Goal: Task Accomplishment & Management: Complete application form

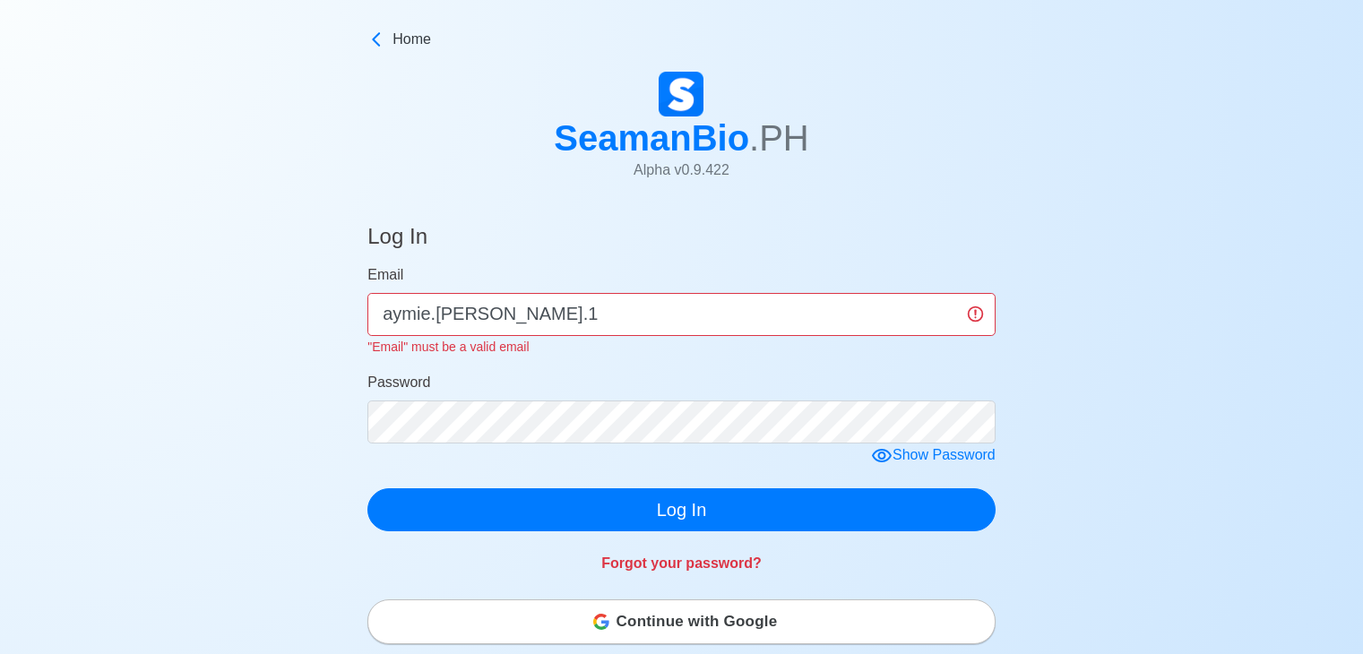
scroll to position [195, 0]
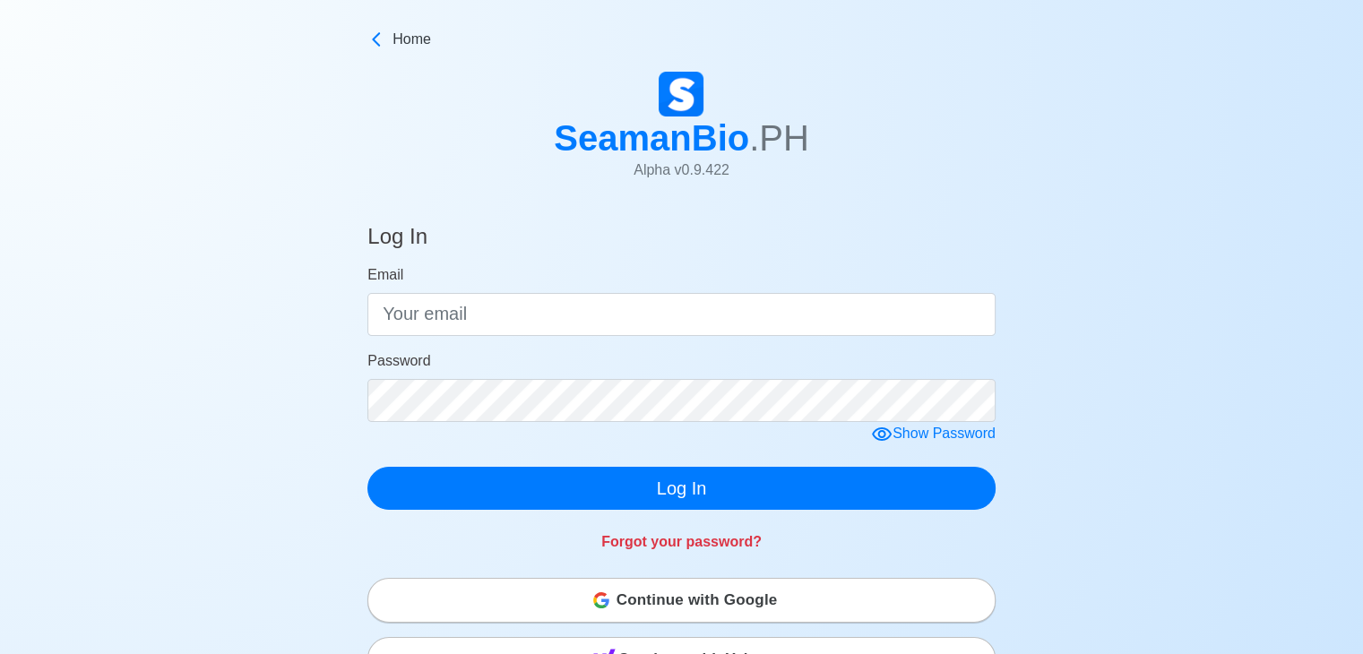
click at [278, 10] on html "Home SeamanBio .PH Alpha v 0.9.422 Log In Email Password Show Password Log In F…" at bounding box center [681, 338] width 1363 height 676
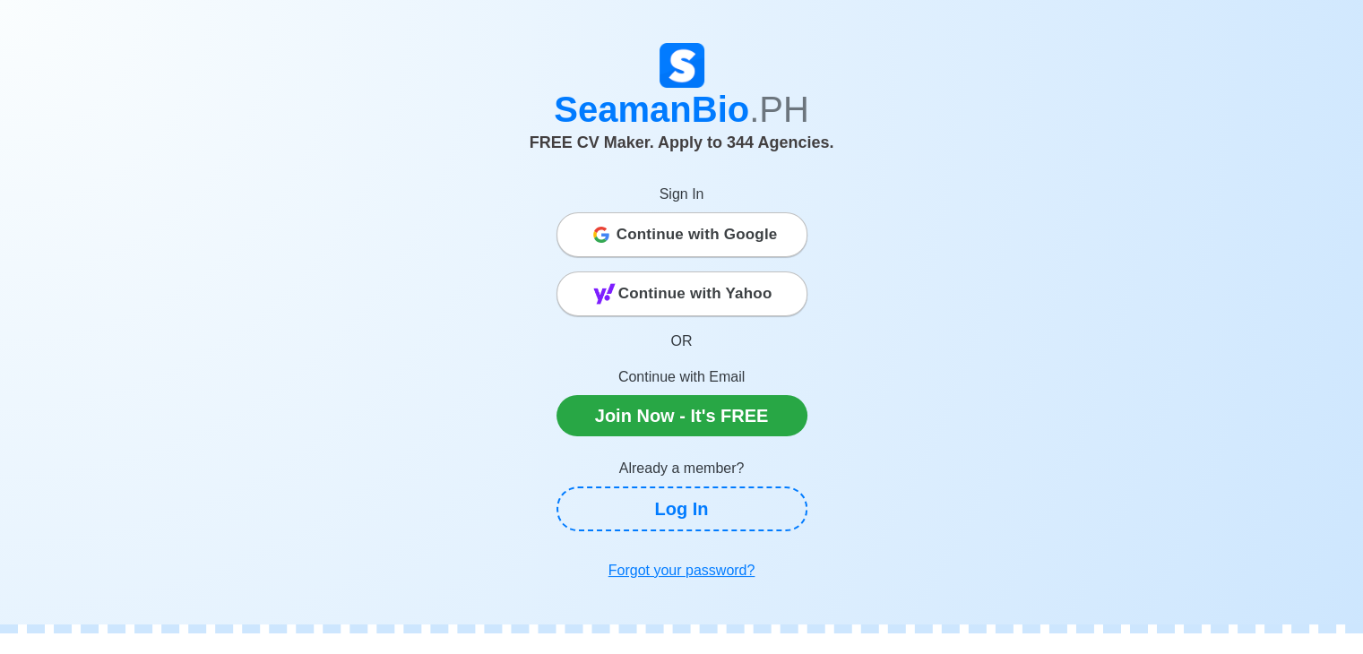
click at [701, 218] on span "Continue with Google" at bounding box center [696, 235] width 161 height 36
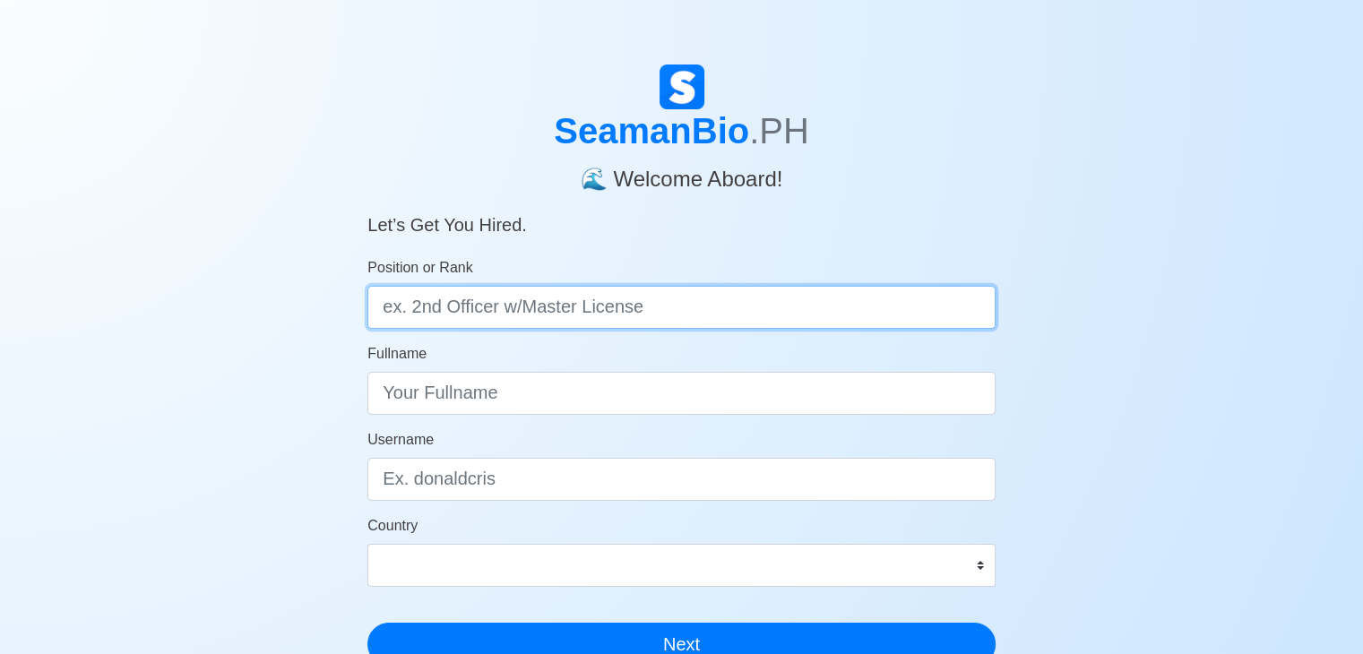
click at [594, 306] on input "Position or Rank" at bounding box center [681, 307] width 628 height 43
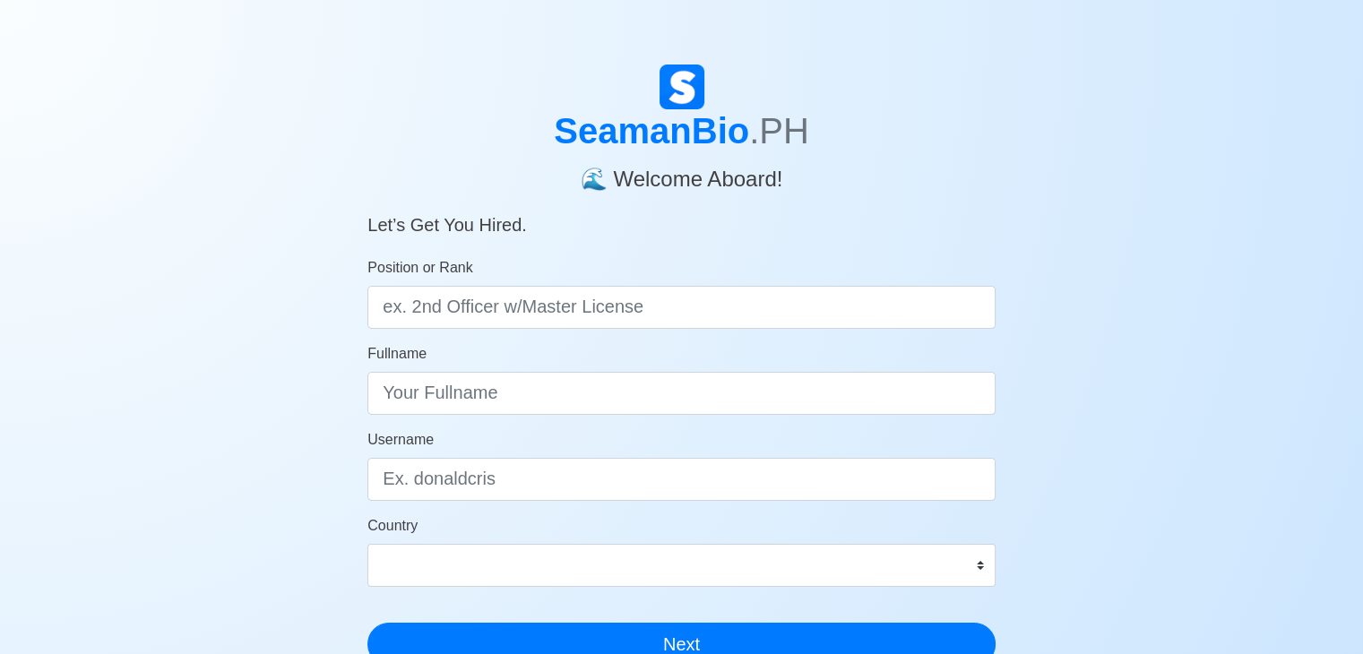
scroll to position [258, 0]
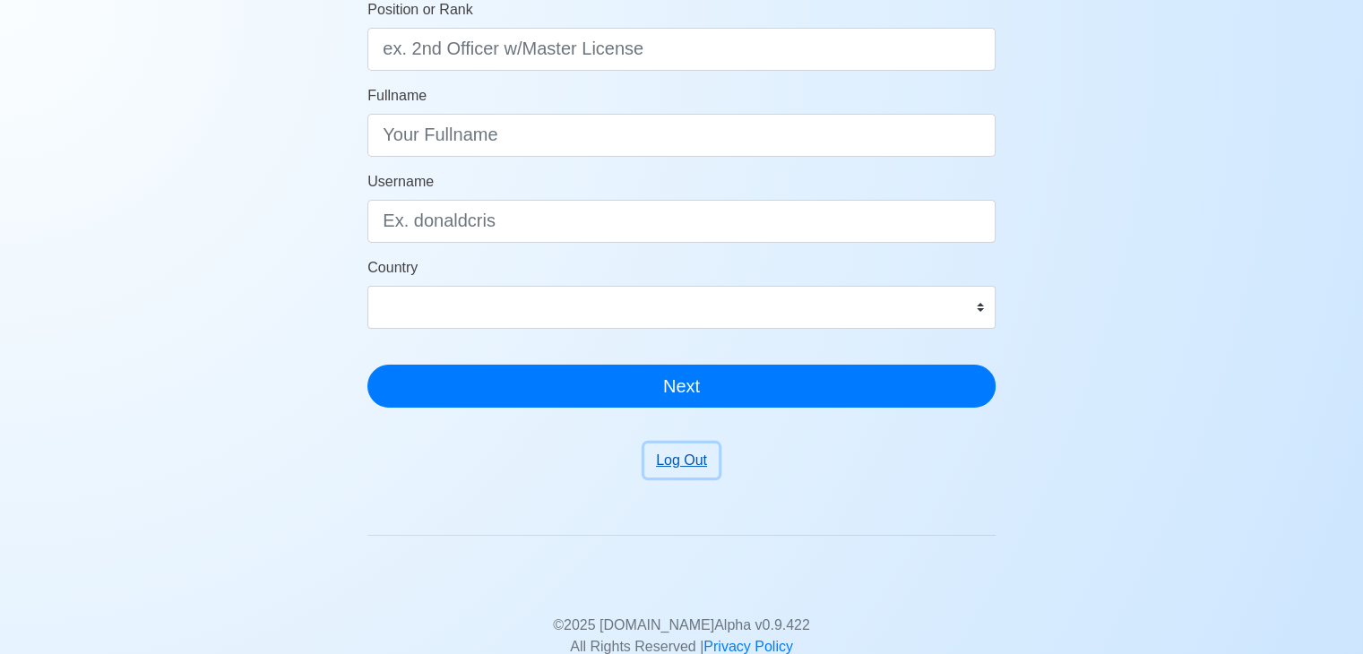
click at [693, 464] on button "Log Out" at bounding box center [681, 460] width 74 height 34
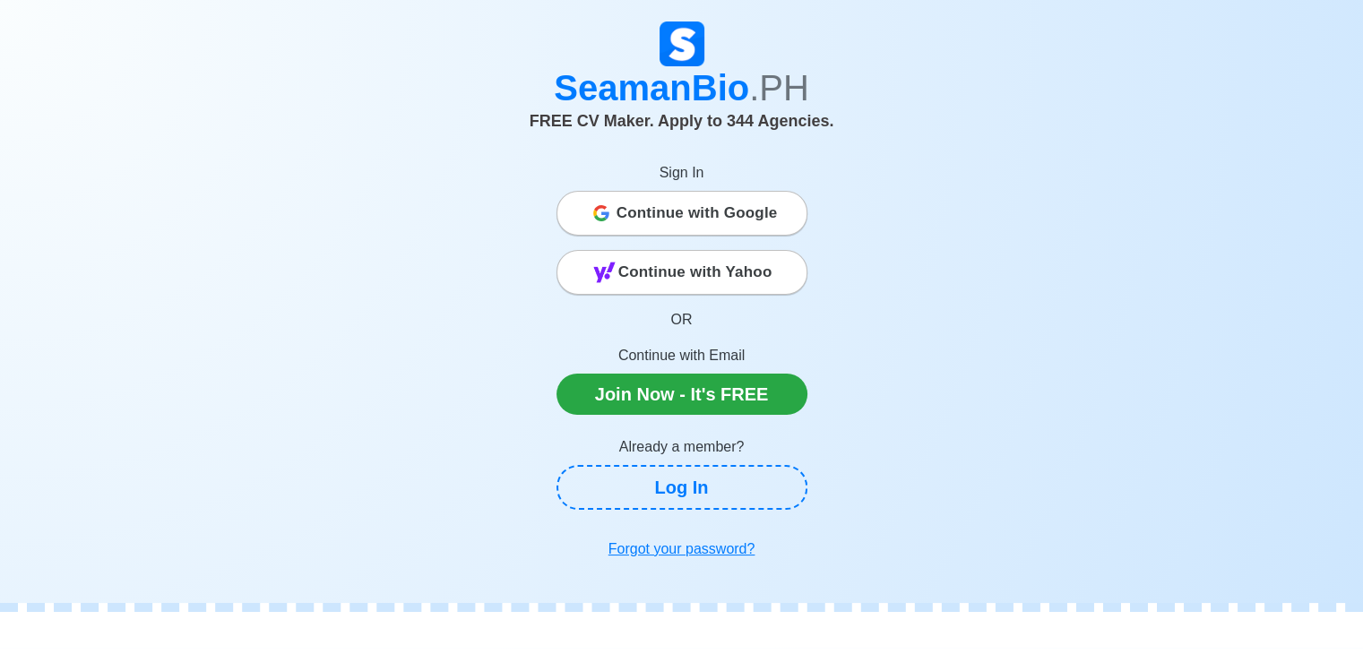
scroll to position [21, 0]
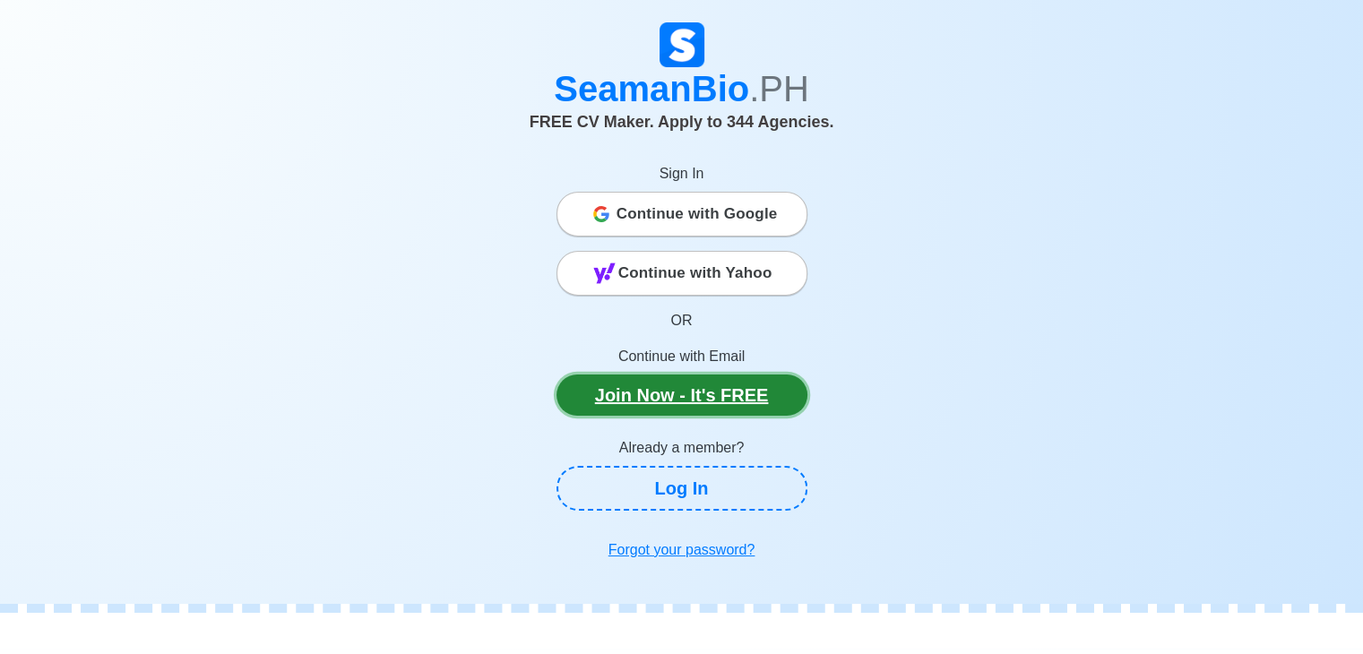
click at [676, 395] on link "Join Now - It's FREE" at bounding box center [681, 394] width 251 height 41
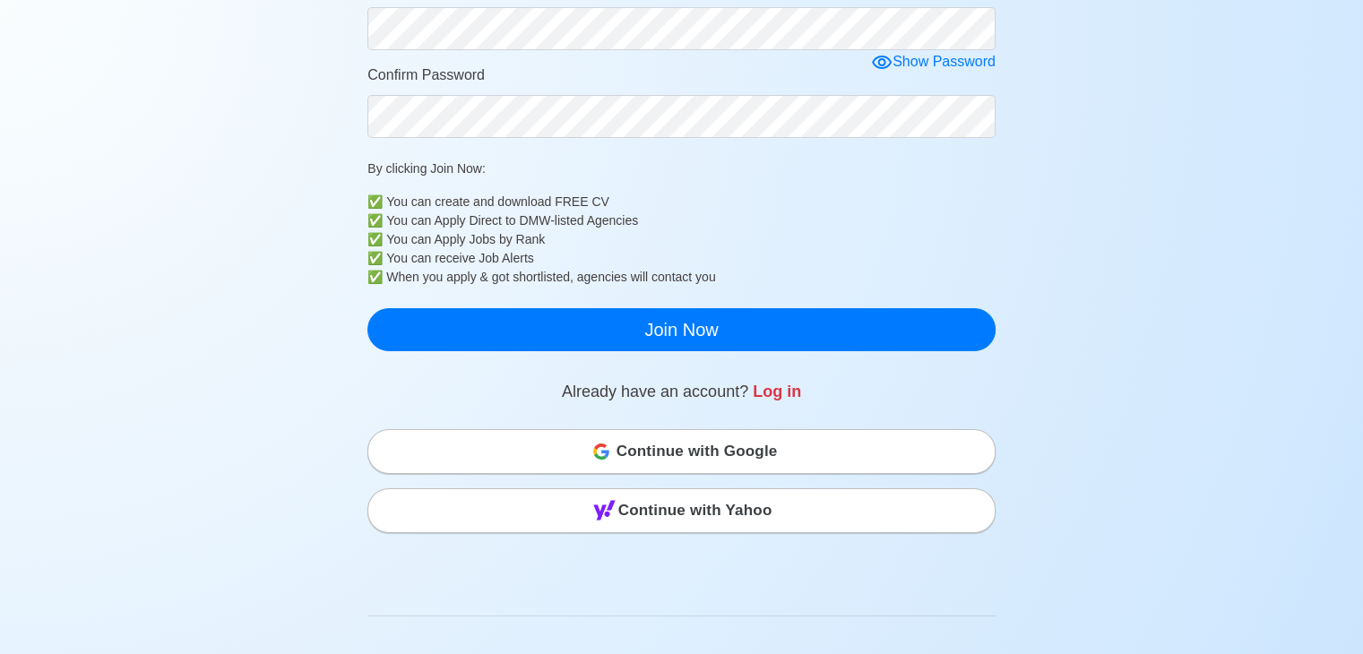
scroll to position [387, 0]
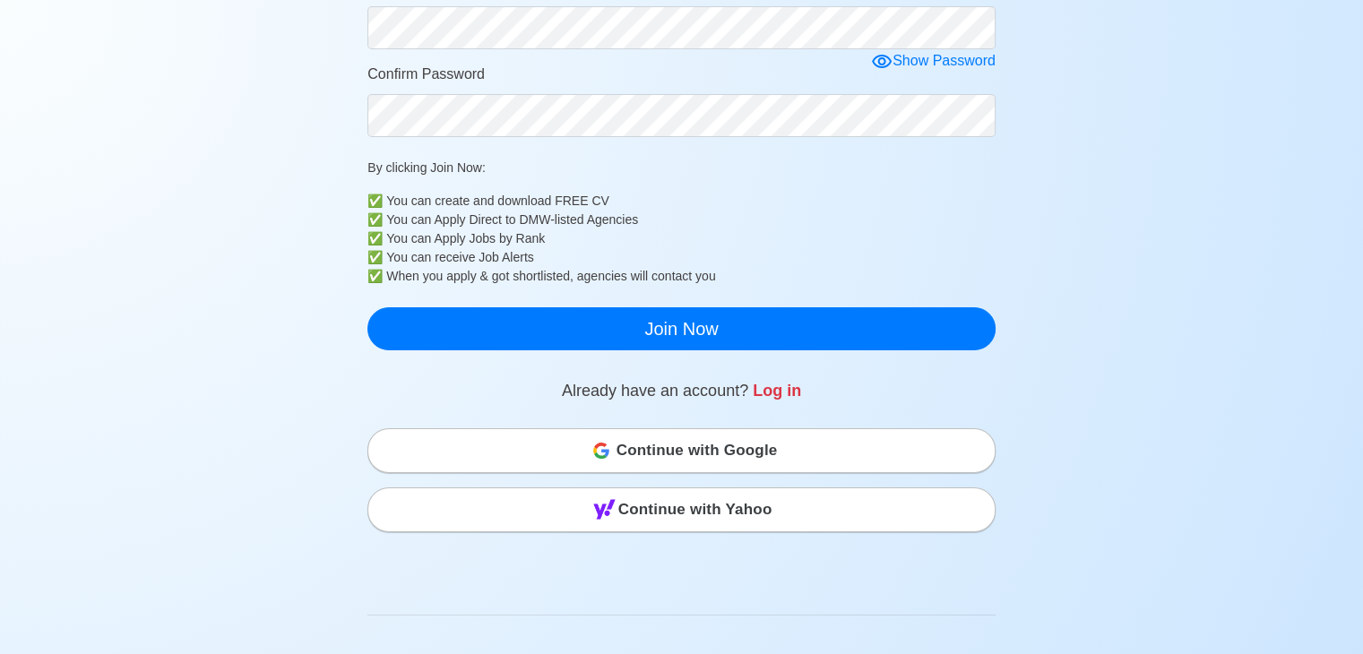
click at [663, 452] on span "Continue with Google" at bounding box center [696, 451] width 161 height 36
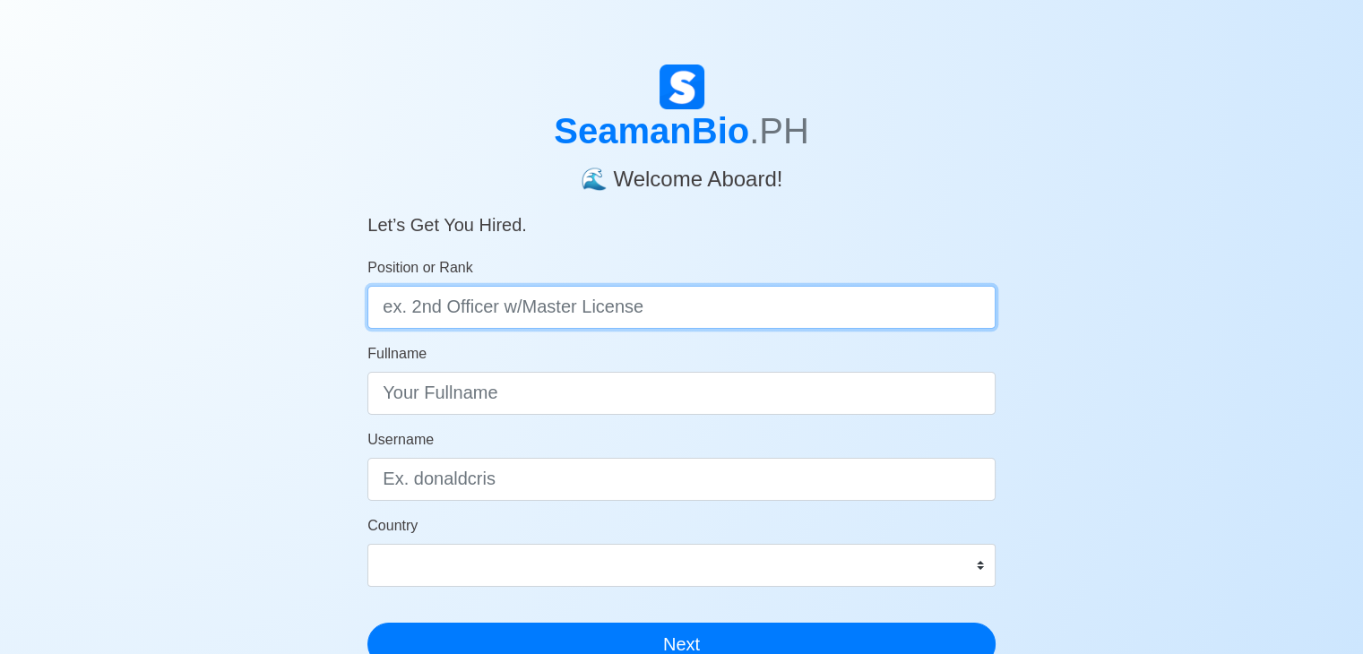
click at [561, 302] on input "Position or Rank" at bounding box center [681, 307] width 628 height 43
type input "Ordinary [PERSON_NAME]"
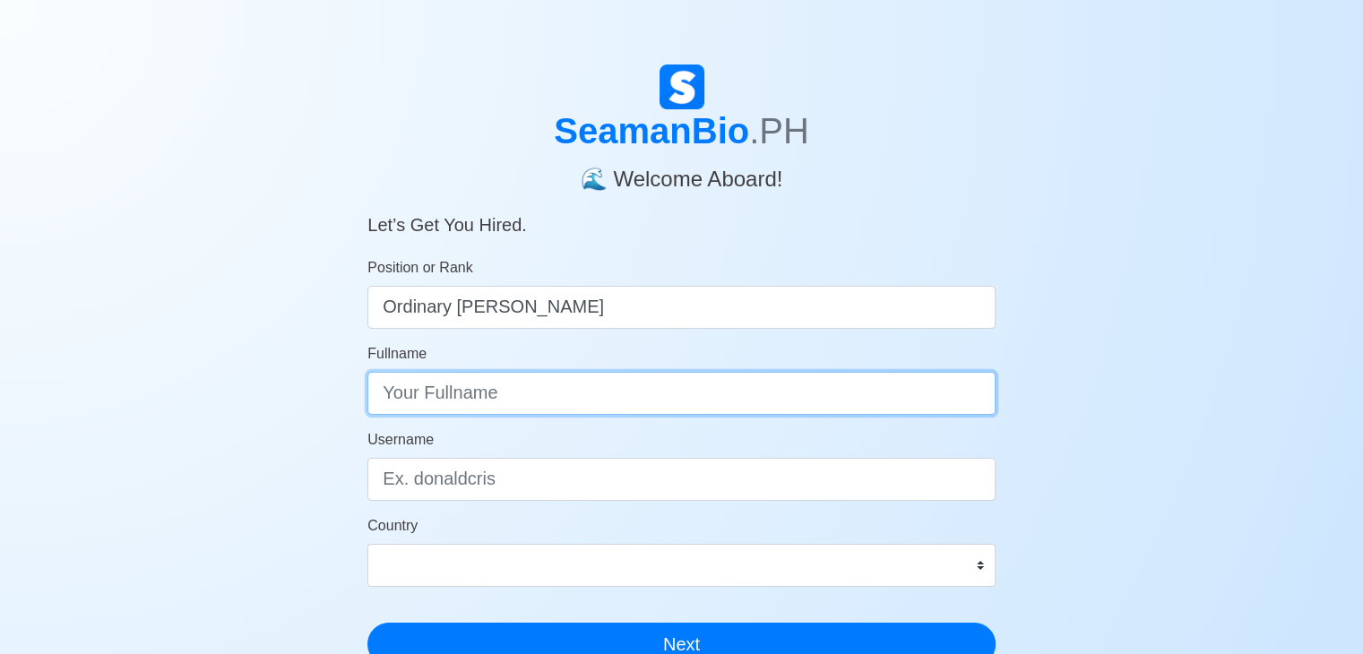
click at [478, 405] on input "Fullname" at bounding box center [681, 393] width 628 height 43
type input "Aime [PERSON_NAME]"
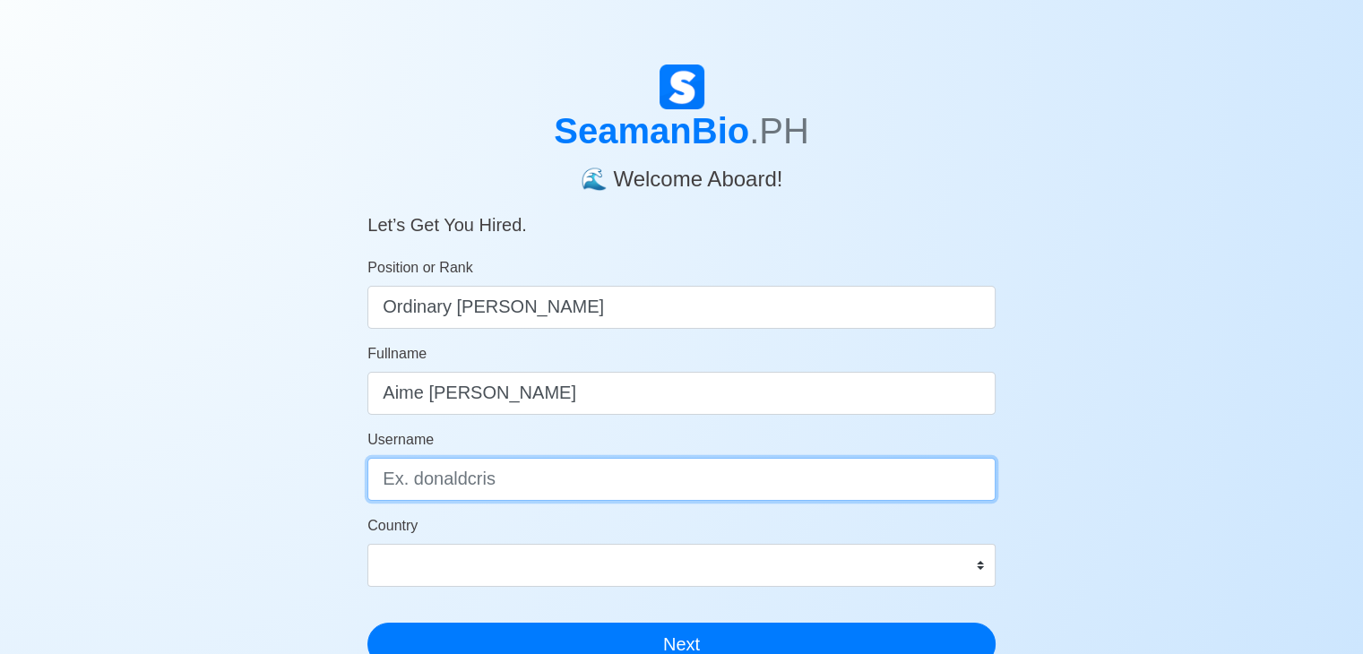
click at [437, 480] on input "Username" at bounding box center [681, 479] width 628 height 43
type input "[EMAIL_ADDRESS][DOMAIN_NAME]"
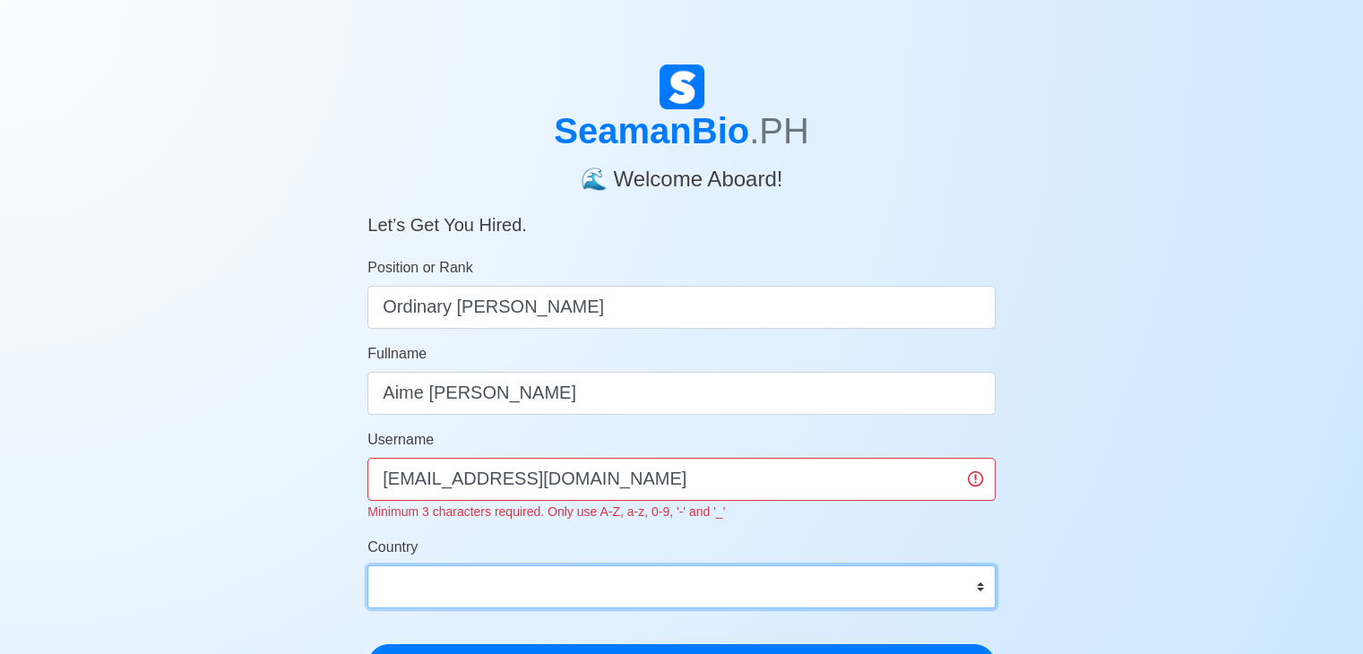
click at [405, 564] on div "Country [GEOGRAPHIC_DATA] [GEOGRAPHIC_DATA] [GEOGRAPHIC_DATA] [GEOGRAPHIC_DATA]…" at bounding box center [681, 573] width 628 height 72
select select "PH"
click at [367, 565] on select "[GEOGRAPHIC_DATA] [GEOGRAPHIC_DATA] [GEOGRAPHIC_DATA] [GEOGRAPHIC_DATA] [US_STA…" at bounding box center [681, 586] width 628 height 43
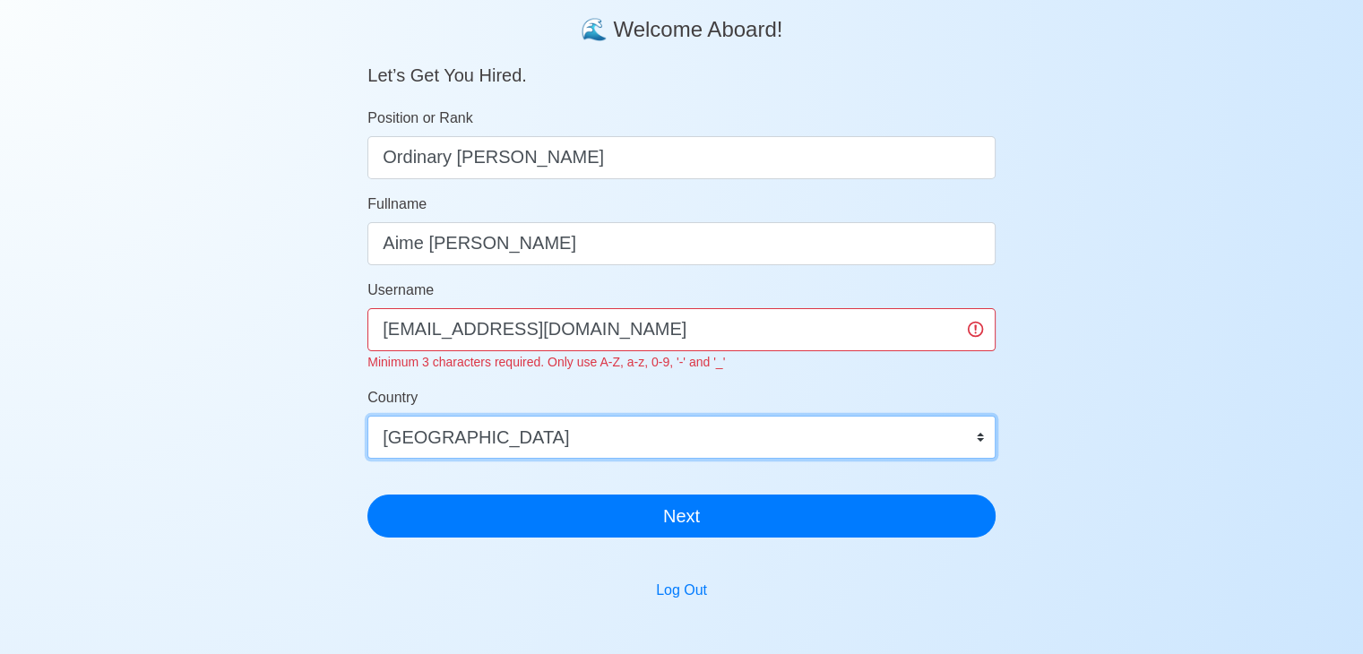
scroll to position [154, 0]
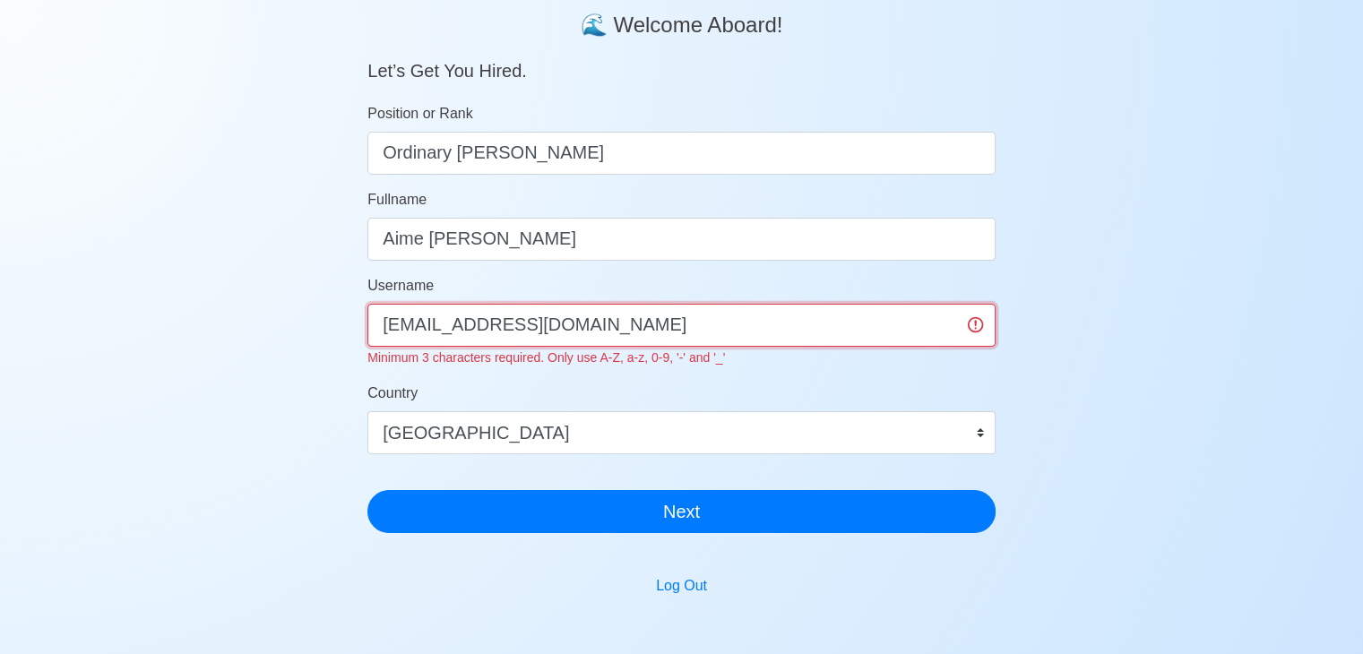
click at [649, 338] on input "[EMAIL_ADDRESS][DOMAIN_NAME]" at bounding box center [681, 325] width 628 height 43
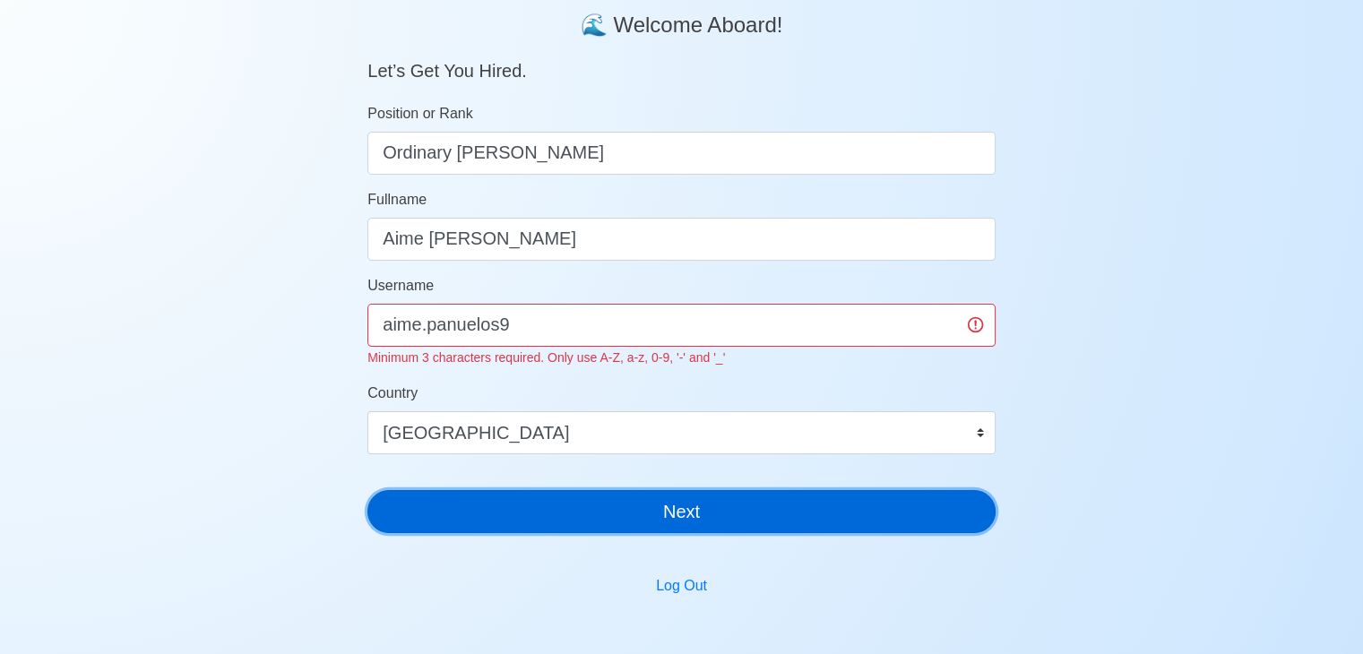
click at [667, 503] on button "Next" at bounding box center [681, 511] width 628 height 43
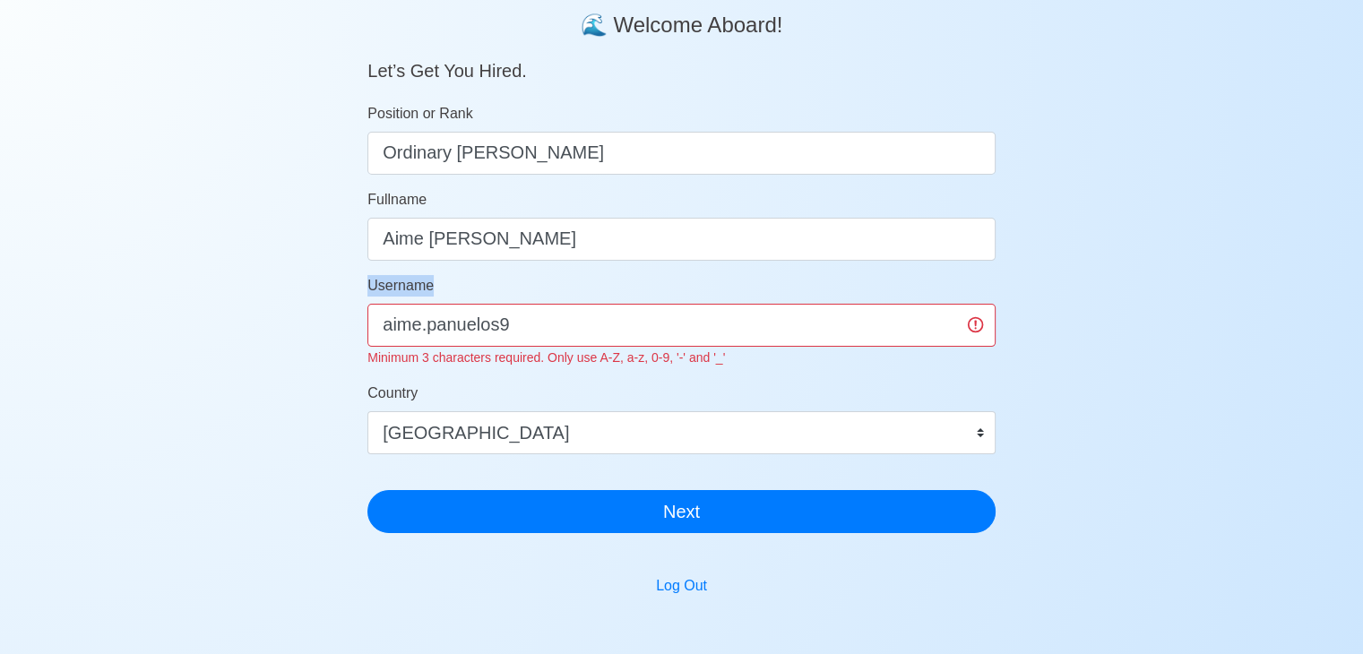
drag, startPoint x: 653, startPoint y: 302, endPoint x: 633, endPoint y: 321, distance: 27.2
click at [633, 321] on div "Username aime.panuelos9 Minimum 3 characters required. Only use A-Z, a-z, 0-9, …" at bounding box center [681, 321] width 628 height 93
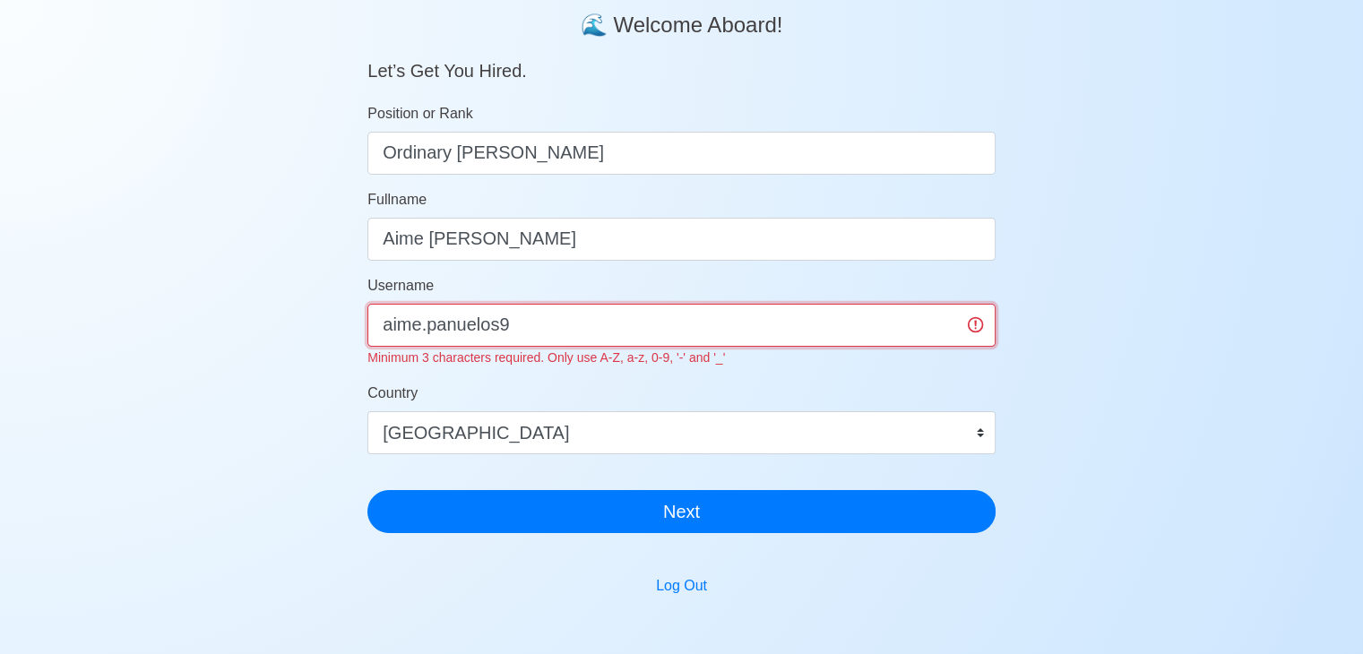
click at [633, 321] on input "aime.panuelos9" at bounding box center [681, 325] width 628 height 43
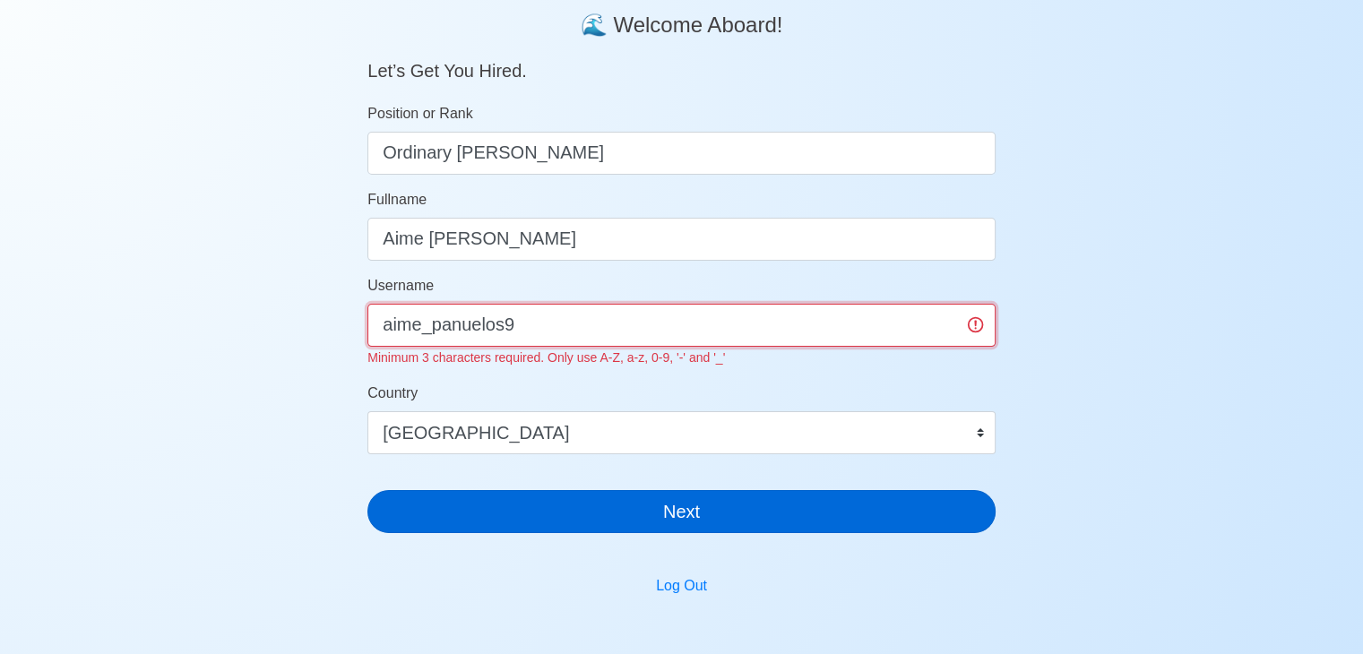
type input "aime_panuelos9"
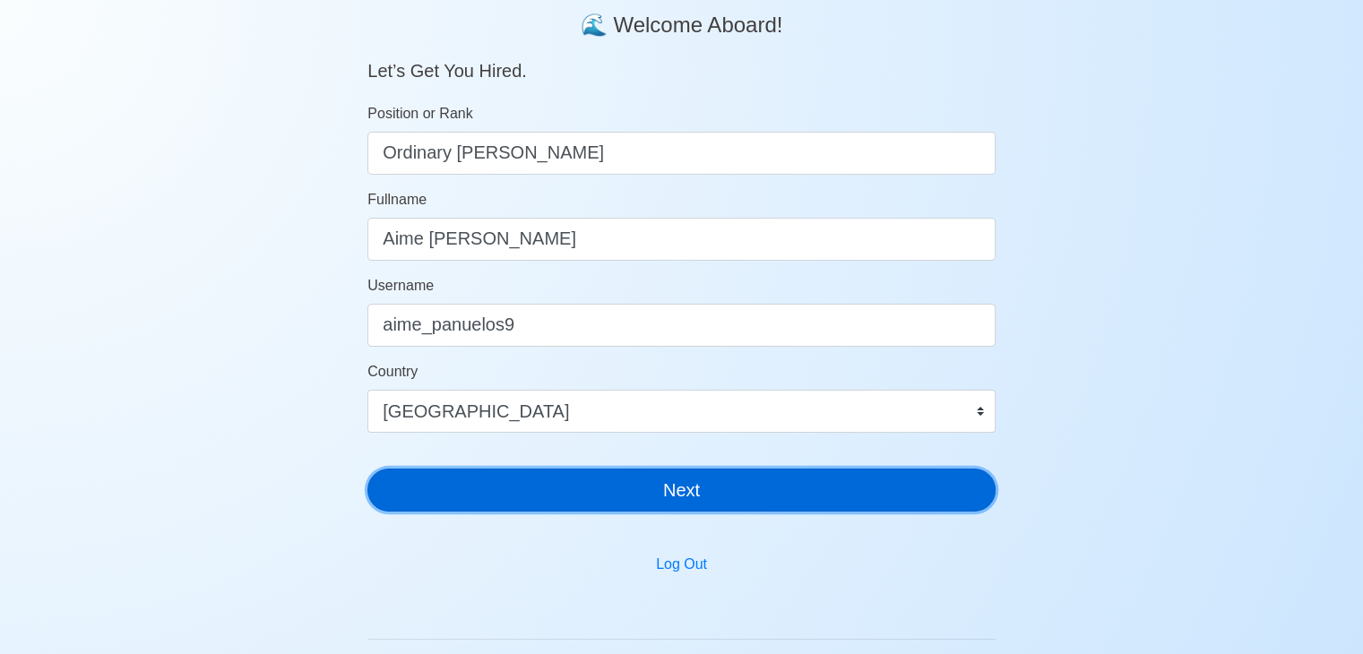
click at [656, 510] on button "Next" at bounding box center [681, 490] width 628 height 43
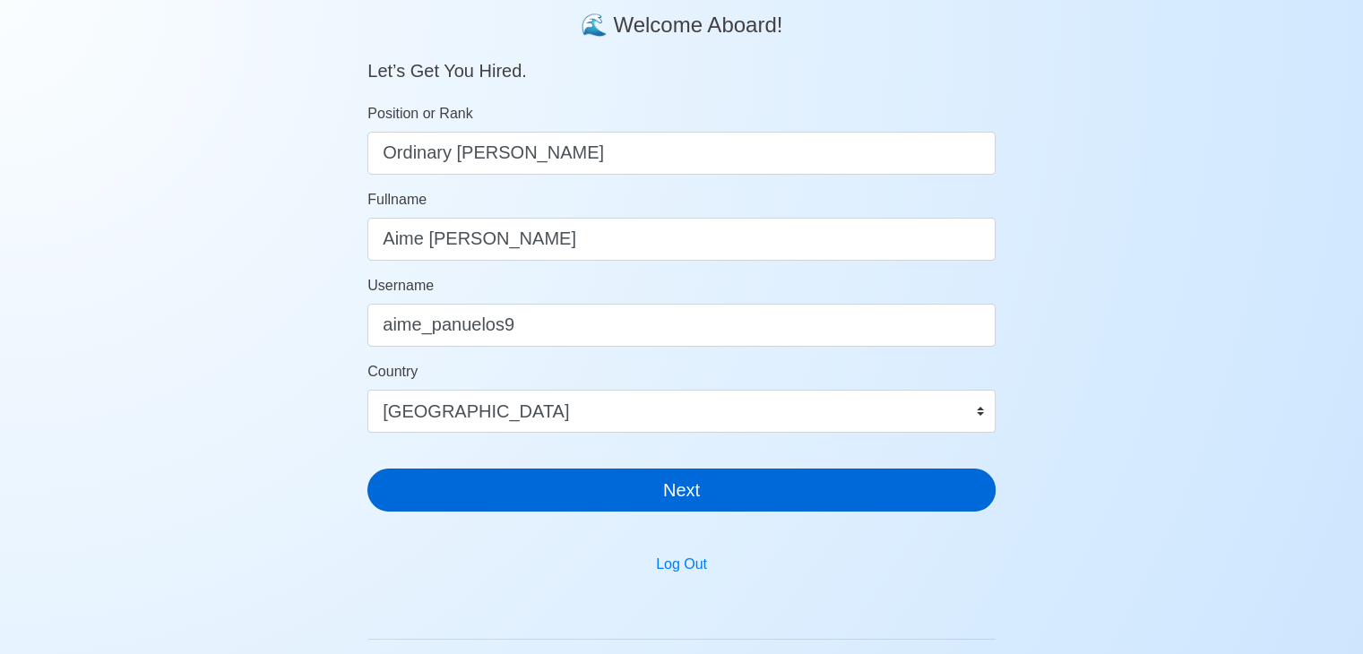
scroll to position [22, 0]
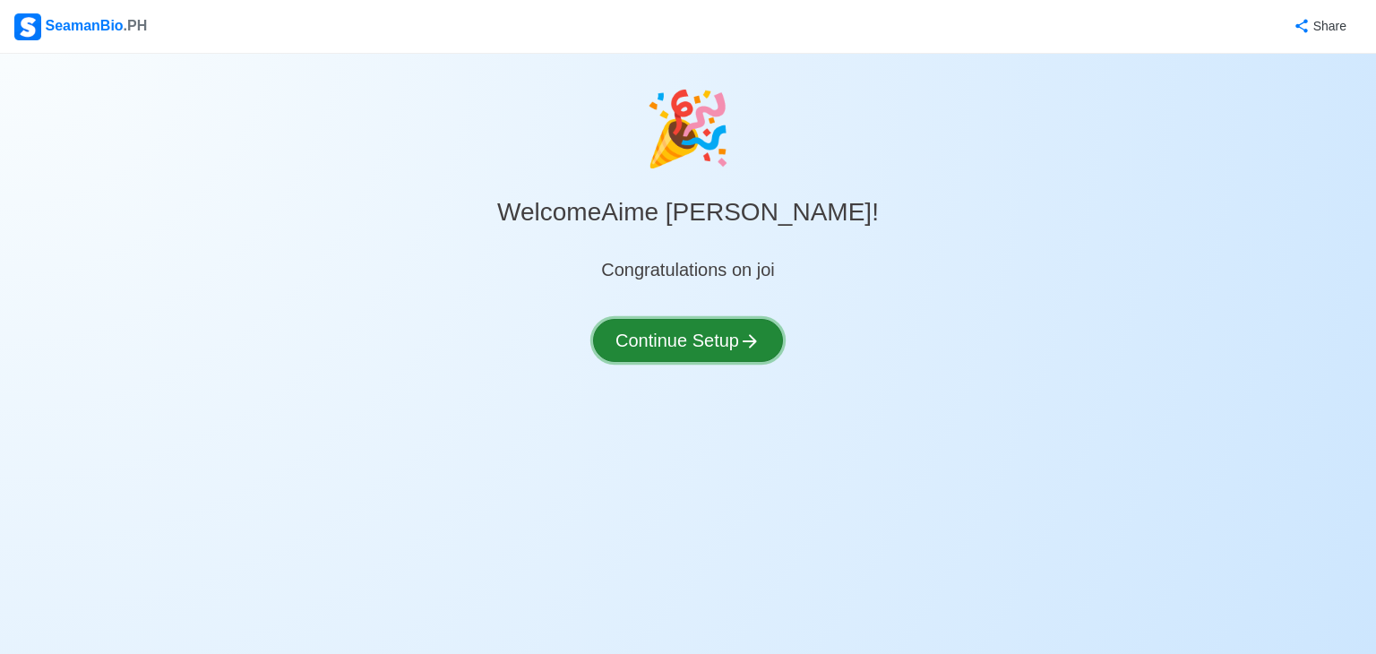
click at [712, 341] on button "Continue Setup" at bounding box center [688, 340] width 190 height 43
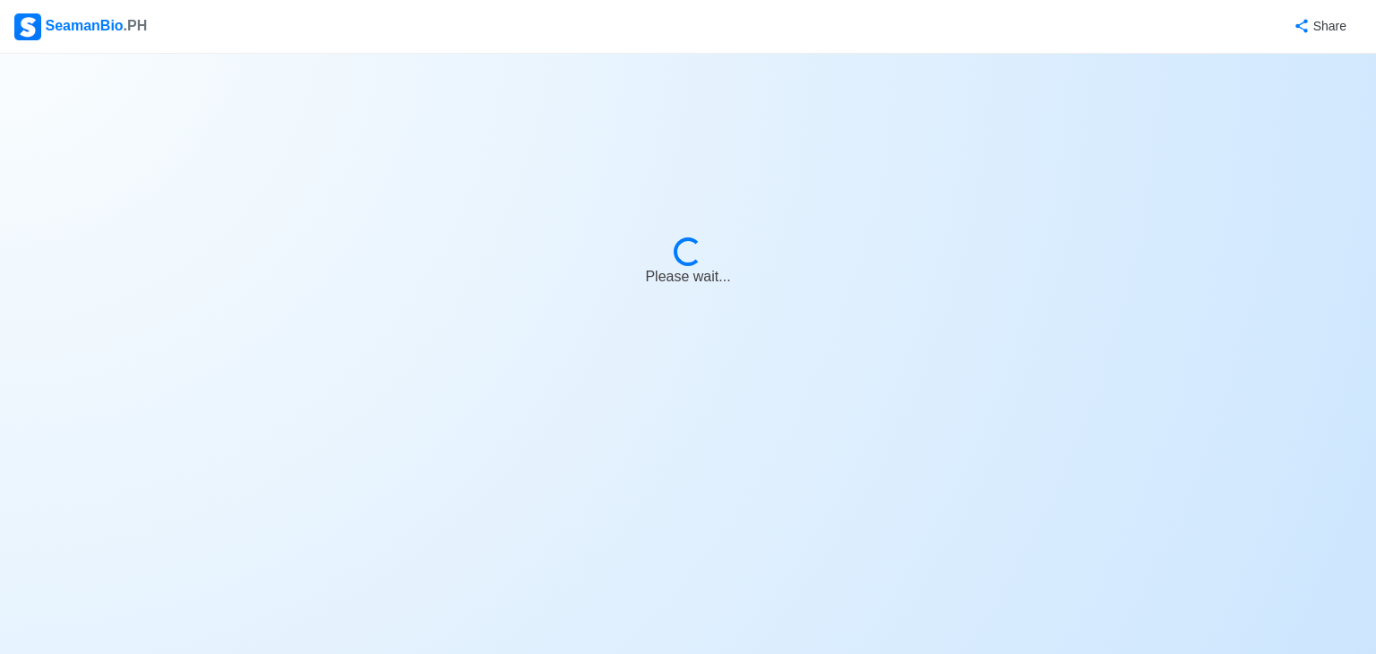
select select "Visible for Hiring"
select select "PH"
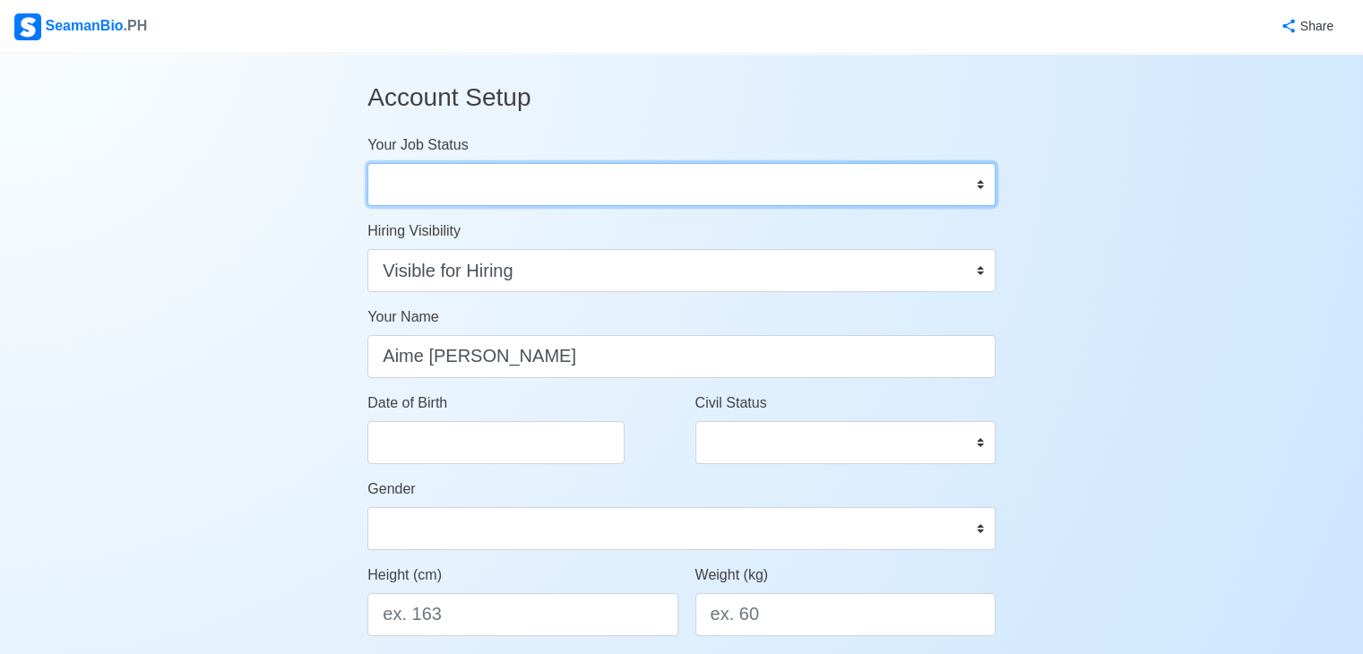
click at [594, 186] on select "Onboard Actively Looking for Job Not Looking for Job" at bounding box center [681, 184] width 628 height 43
select select "Actively Looking for Job"
click at [367, 163] on select "Onboard Actively Looking for Job Not Looking for Job" at bounding box center [681, 184] width 628 height 43
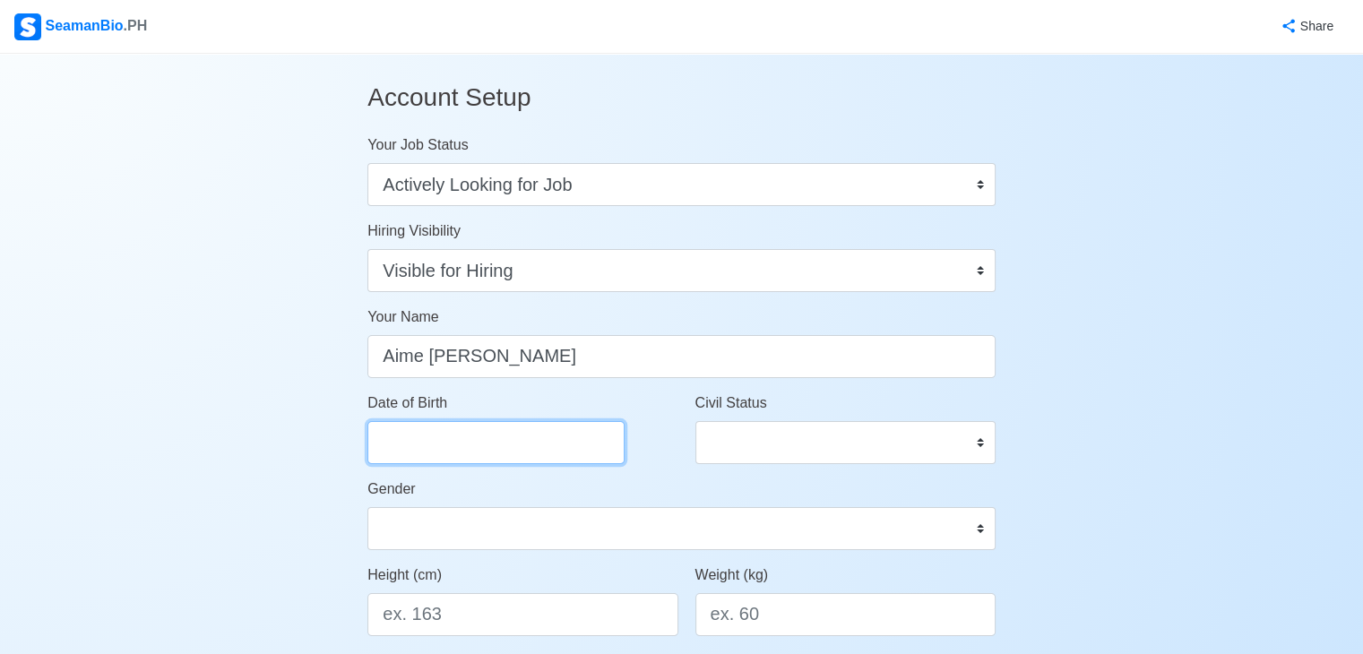
select select "****"
select select "*********"
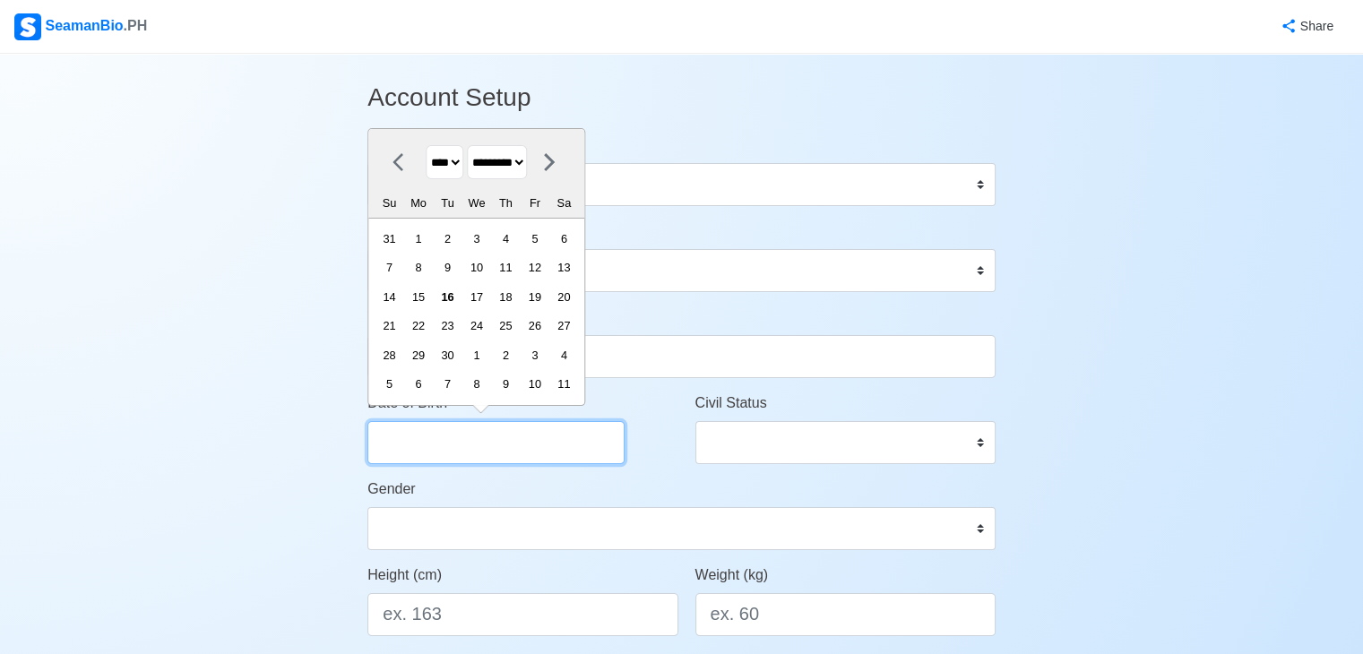
click at [518, 443] on input "Date of Birth" at bounding box center [495, 442] width 257 height 43
click at [452, 160] on select "**** **** **** **** **** **** **** **** **** **** **** **** **** **** **** ****…" at bounding box center [445, 162] width 38 height 35
select select "****"
click at [516, 163] on select "******* ******** ***** ***** *** **** **** ****** ********* ******* ******** **…" at bounding box center [497, 162] width 60 height 35
select select "*****"
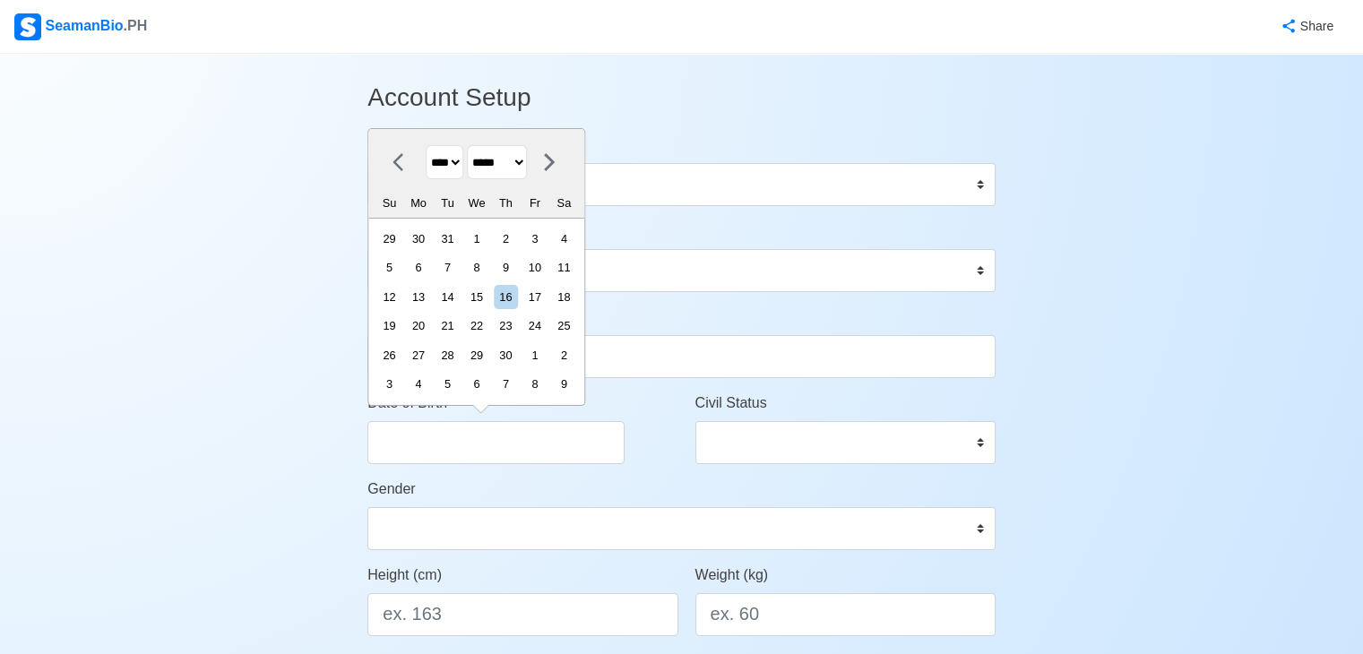
click at [474, 146] on select "******* ******** ***** ***** *** **** **** ****** ********* ******* ******** **…" at bounding box center [497, 162] width 60 height 35
click at [488, 271] on div "10" at bounding box center [476, 267] width 24 height 24
type input "[DATE]"
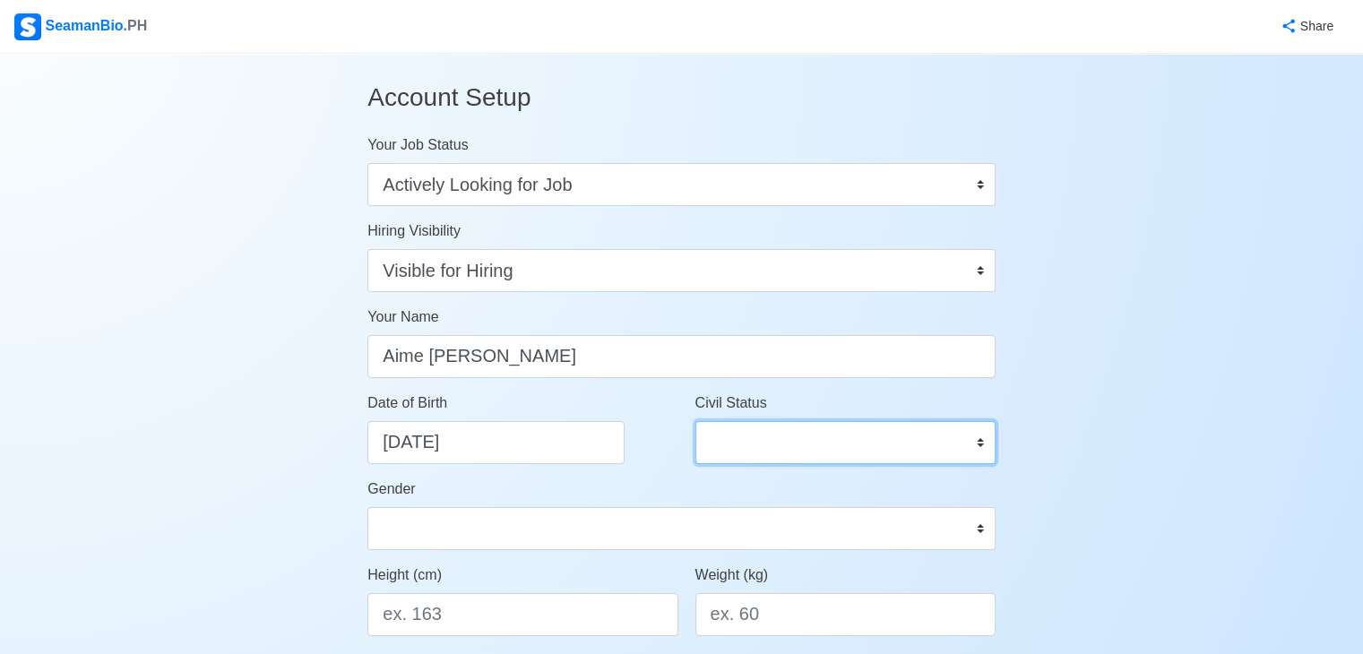
click at [810, 440] on select "Single Married Widowed Separated" at bounding box center [845, 442] width 300 height 43
select select "Single"
click at [695, 421] on select "Single Married Widowed Separated" at bounding box center [845, 442] width 300 height 43
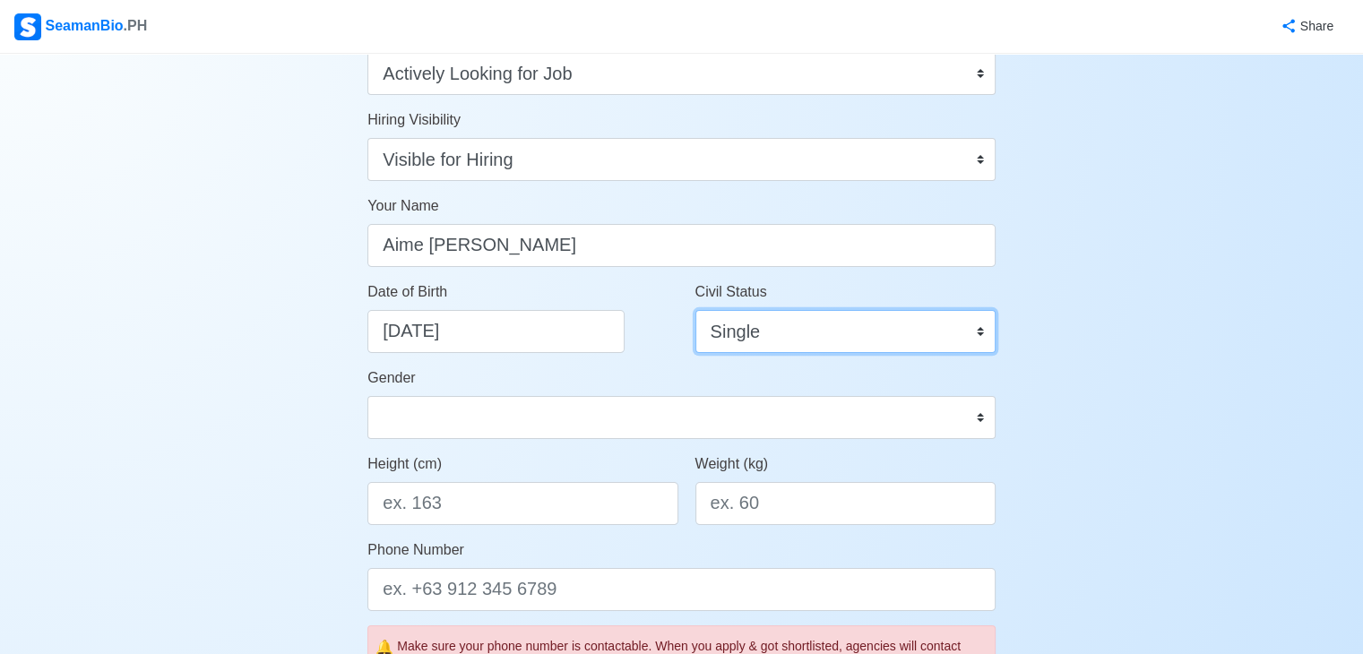
scroll to position [113, 0]
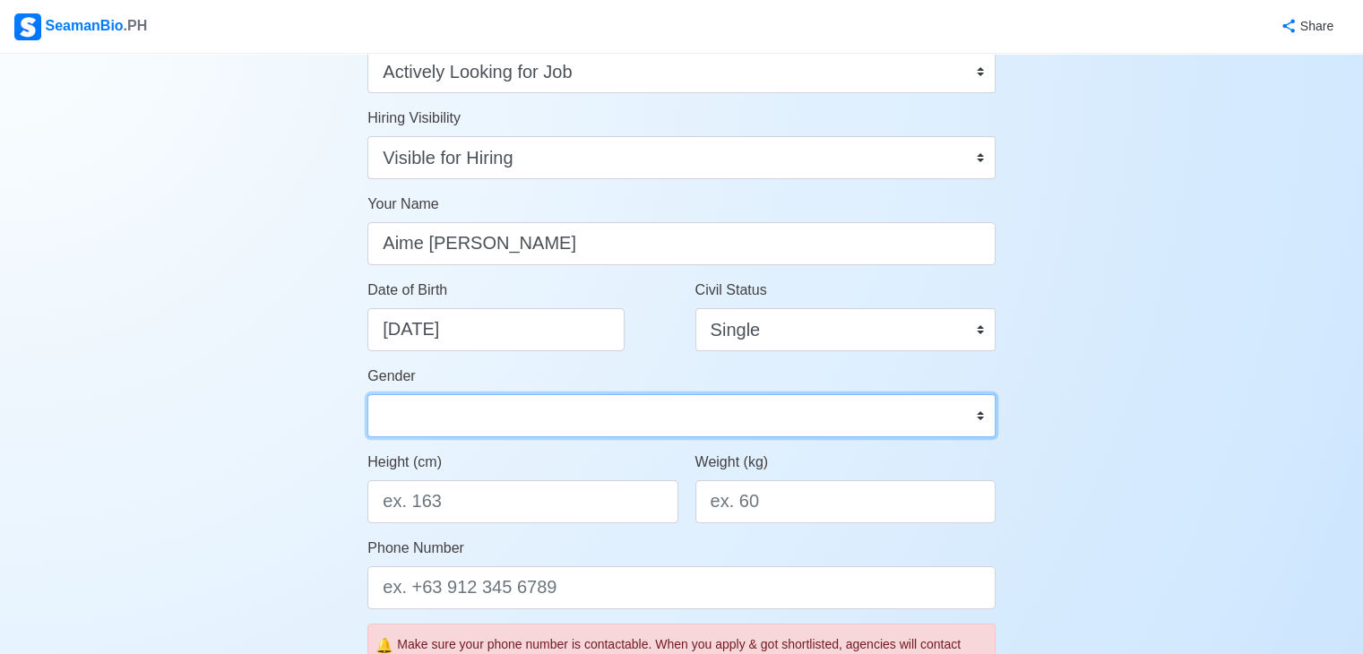
click at [666, 433] on select "[DEMOGRAPHIC_DATA] [DEMOGRAPHIC_DATA]" at bounding box center [681, 415] width 628 height 43
select select "[DEMOGRAPHIC_DATA]"
click at [367, 394] on select "[DEMOGRAPHIC_DATA] [DEMOGRAPHIC_DATA]" at bounding box center [681, 415] width 628 height 43
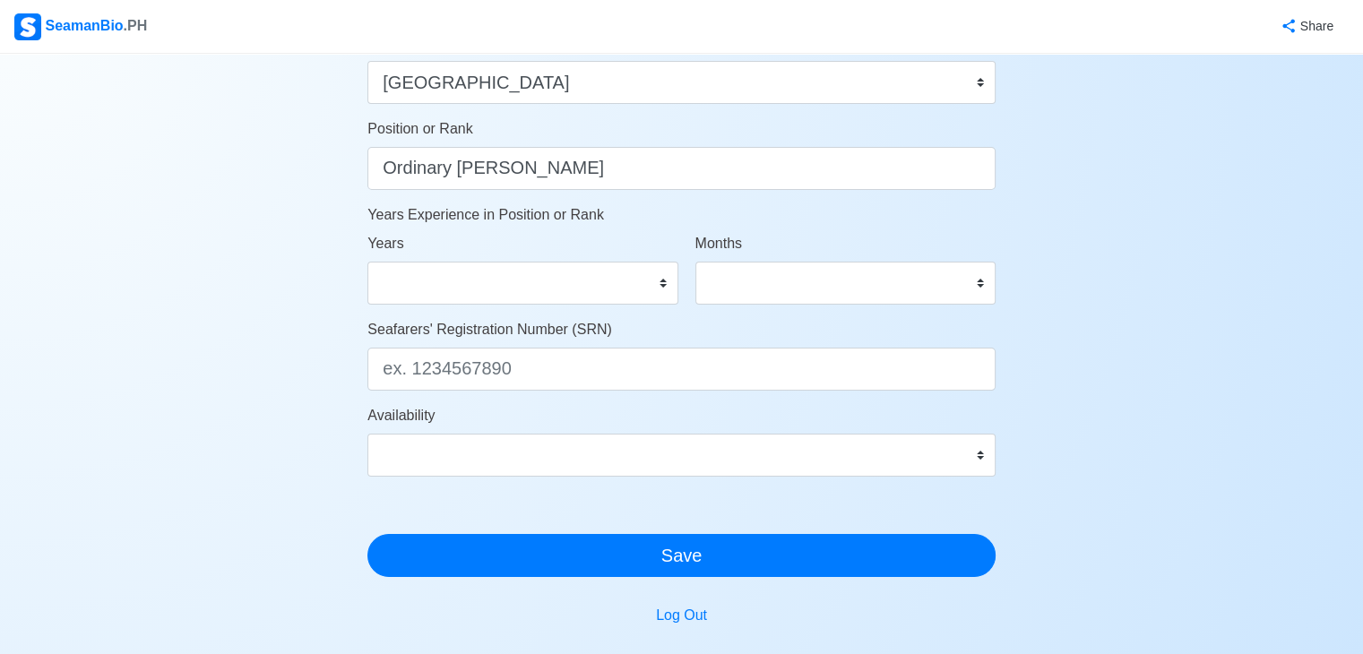
scroll to position [1011, 0]
